Goal: Information Seeking & Learning: Learn about a topic

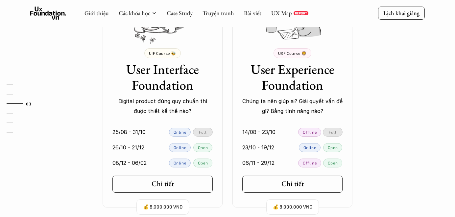
scroll to position [616, 0]
click at [301, 186] on div "Chi tiết" at bounding box center [294, 184] width 31 height 9
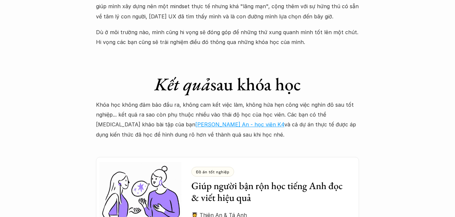
scroll to position [1726, 0]
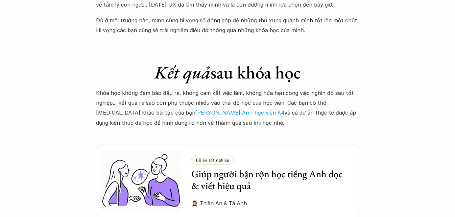
click at [195, 109] on link "[PERSON_NAME] An - học viên K4" at bounding box center [239, 112] width 89 height 7
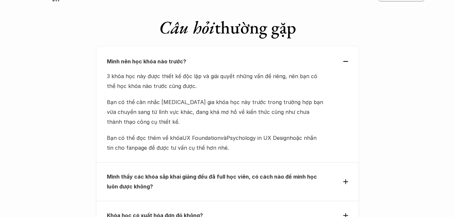
scroll to position [2804, 0]
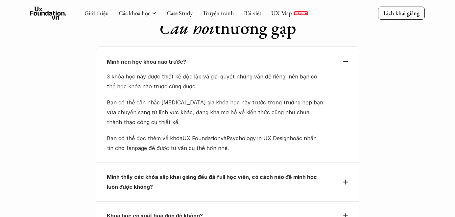
click at [343, 172] on div "Mình thấy các khóa sắp khai giảng đều đã full học viên, có cách nào để mình học…" at bounding box center [227, 182] width 241 height 20
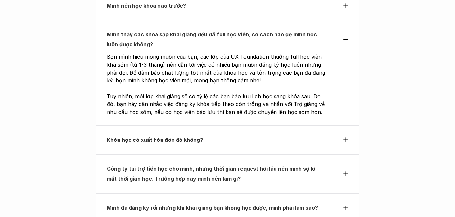
scroll to position [2871, 0]
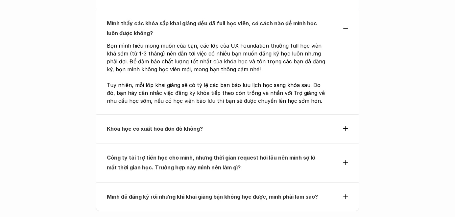
click at [344, 160] on icon at bounding box center [345, 162] width 5 height 5
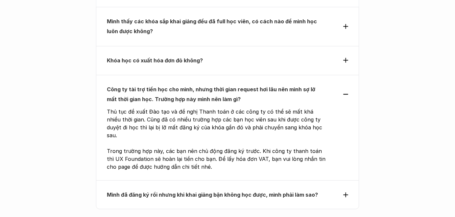
scroll to position [2877, 0]
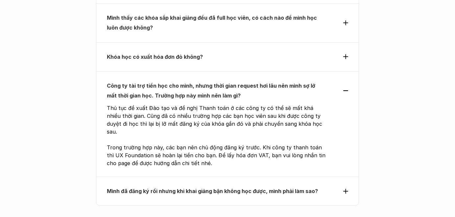
click at [342, 186] on div "Mình đã đăng ký rồi nhưng khi khai giảng bận không học được, mình phải làm sao?" at bounding box center [227, 191] width 241 height 10
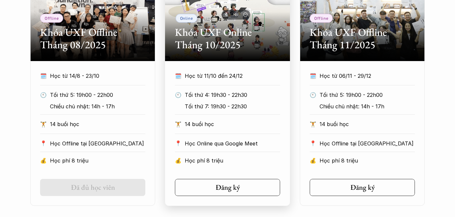
scroll to position [370, 0]
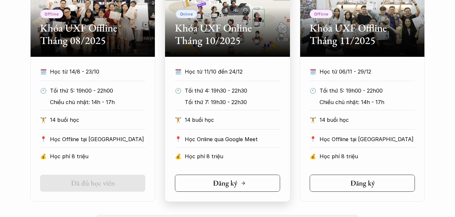
click at [243, 183] on line at bounding box center [243, 183] width 3 height 0
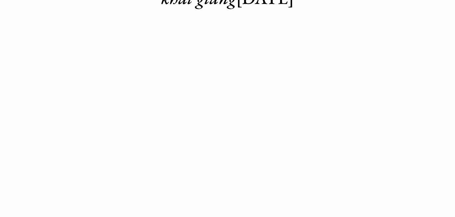
scroll to position [97, 0]
